Goal: Navigation & Orientation: Find specific page/section

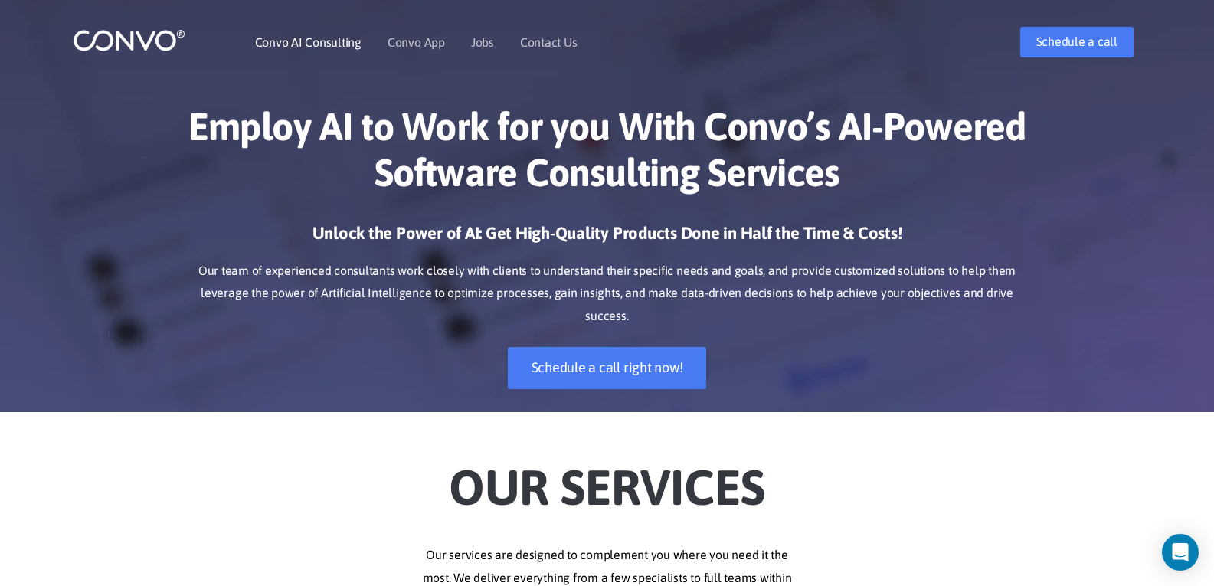
click at [331, 42] on link "Convo AI Consulting" at bounding box center [308, 42] width 106 height 12
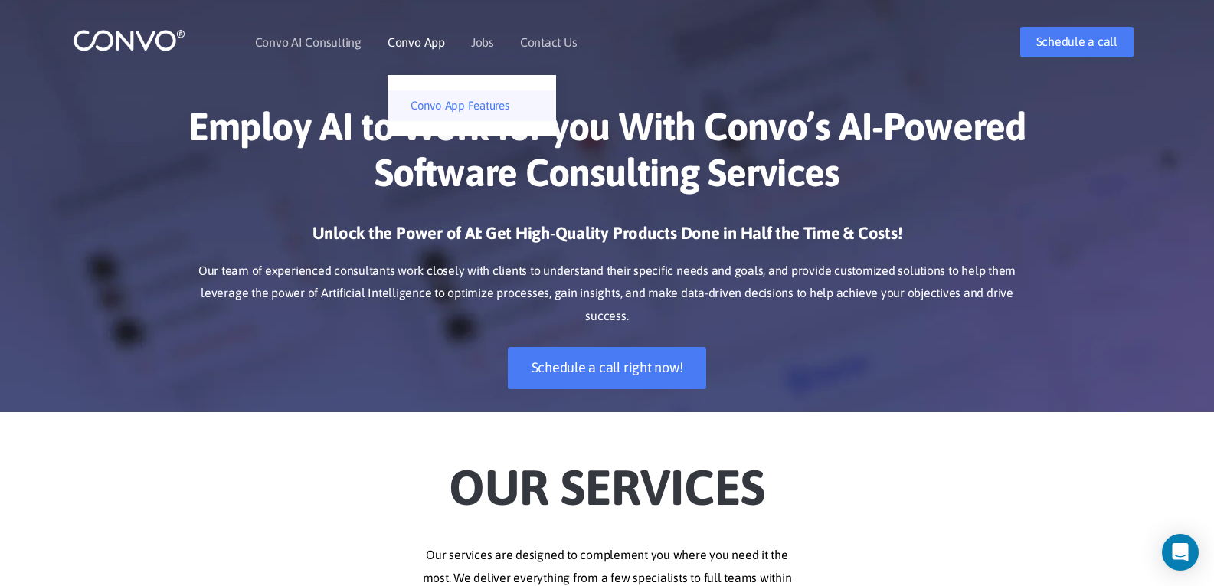
click at [434, 97] on link "Convo App Features" at bounding box center [472, 105] width 169 height 31
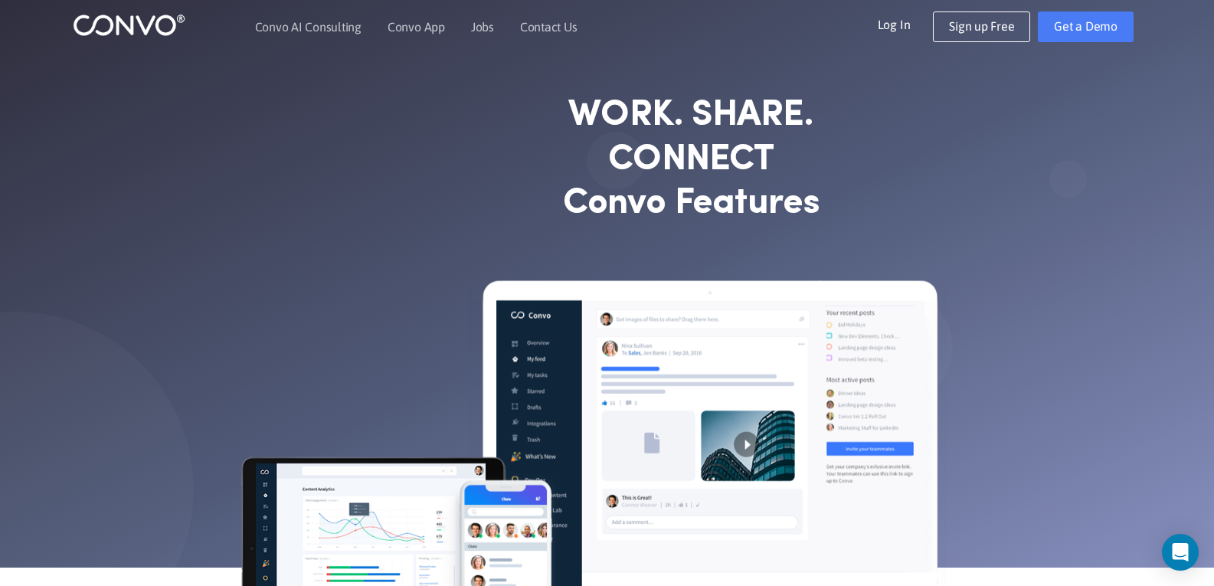
scroll to position [9, 0]
